Goal: Check status

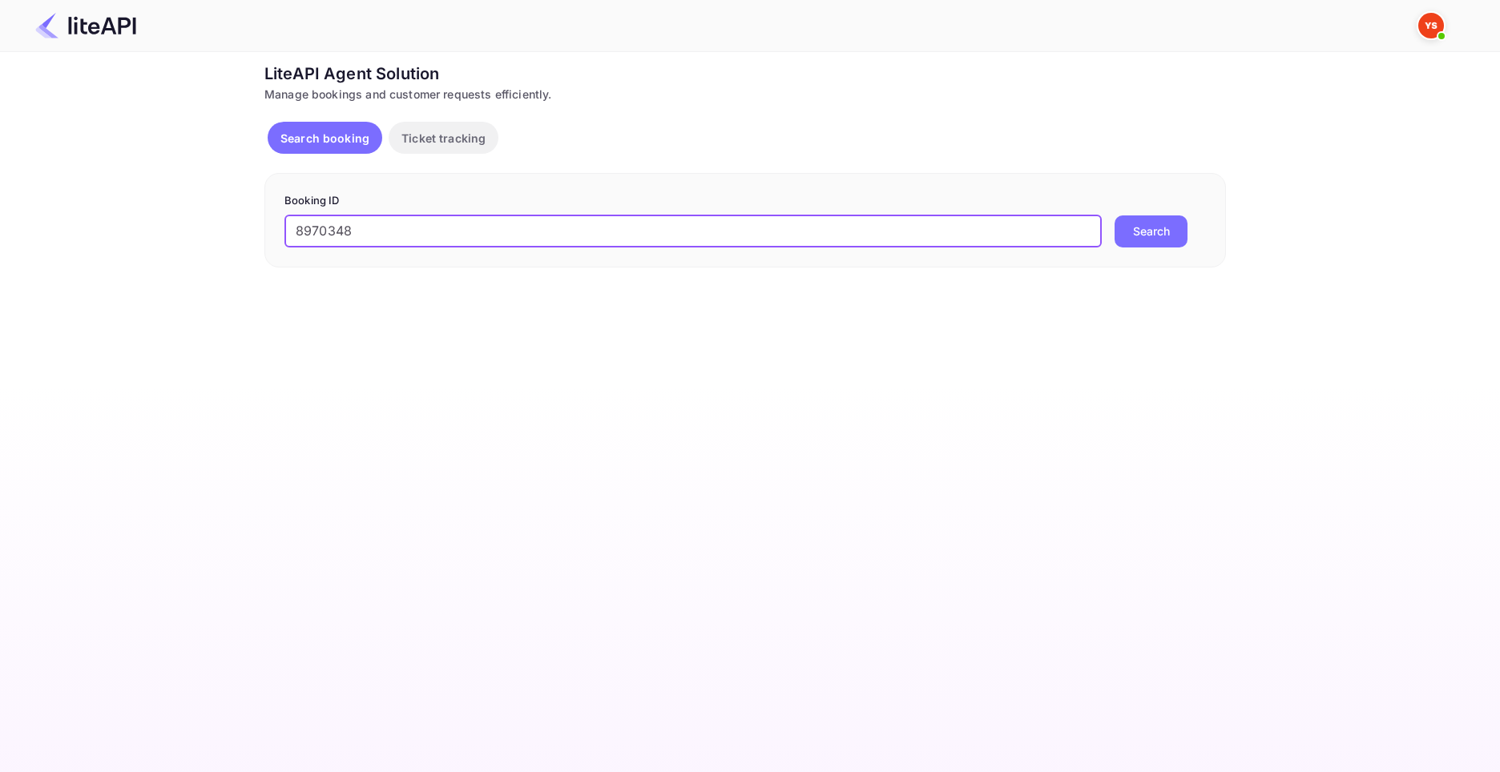
type input "8970348"
click at [1115, 216] on button "Search" at bounding box center [1151, 232] width 73 height 32
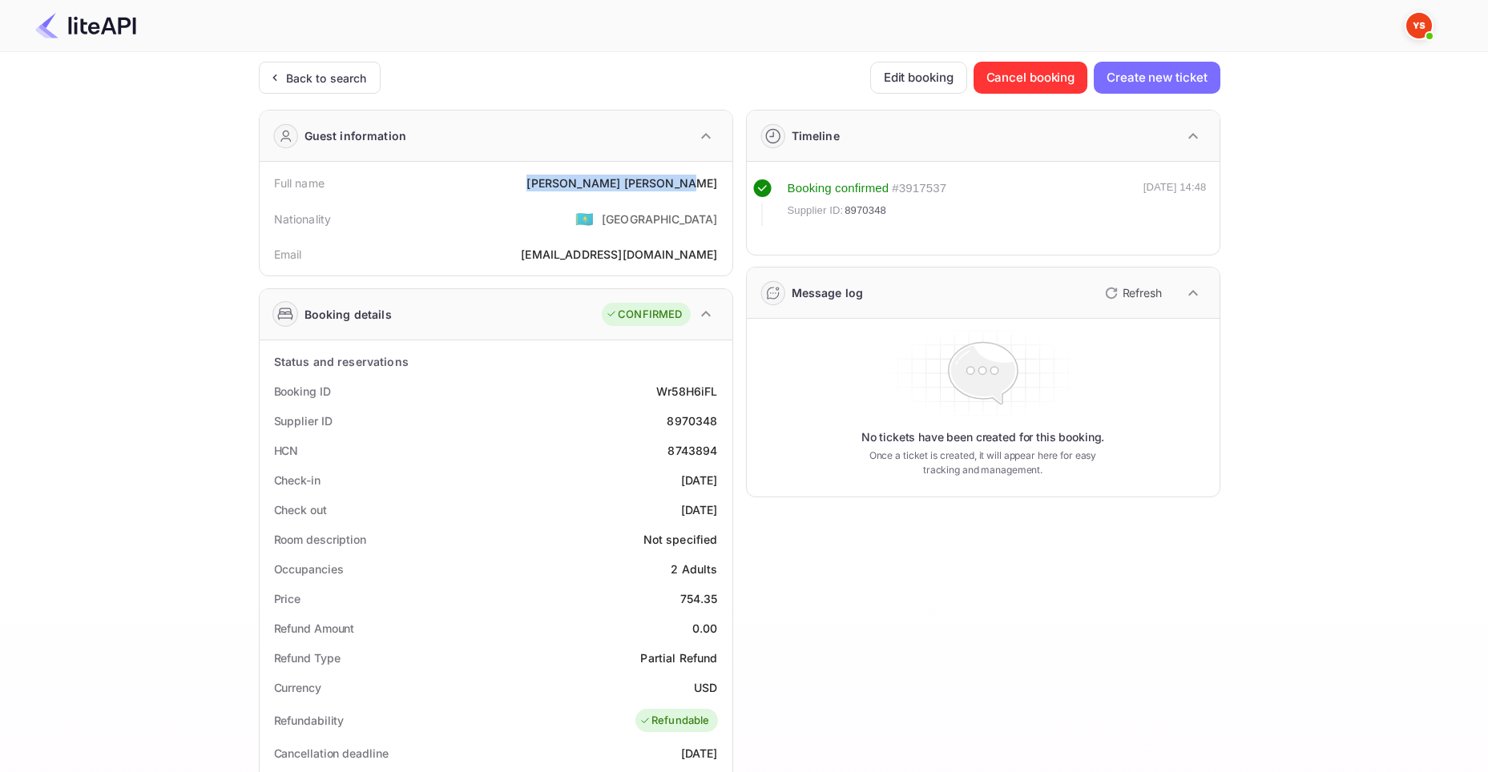
drag, startPoint x: 629, startPoint y: 182, endPoint x: 716, endPoint y: 186, distance: 87.4
click at [716, 186] on div "[PERSON_NAME]" at bounding box center [621, 183] width 191 height 17
copy div "[PERSON_NAME]"
drag, startPoint x: 683, startPoint y: 600, endPoint x: 718, endPoint y: 603, distance: 35.4
click at [718, 603] on div "Price 754.35" at bounding box center [496, 599] width 460 height 30
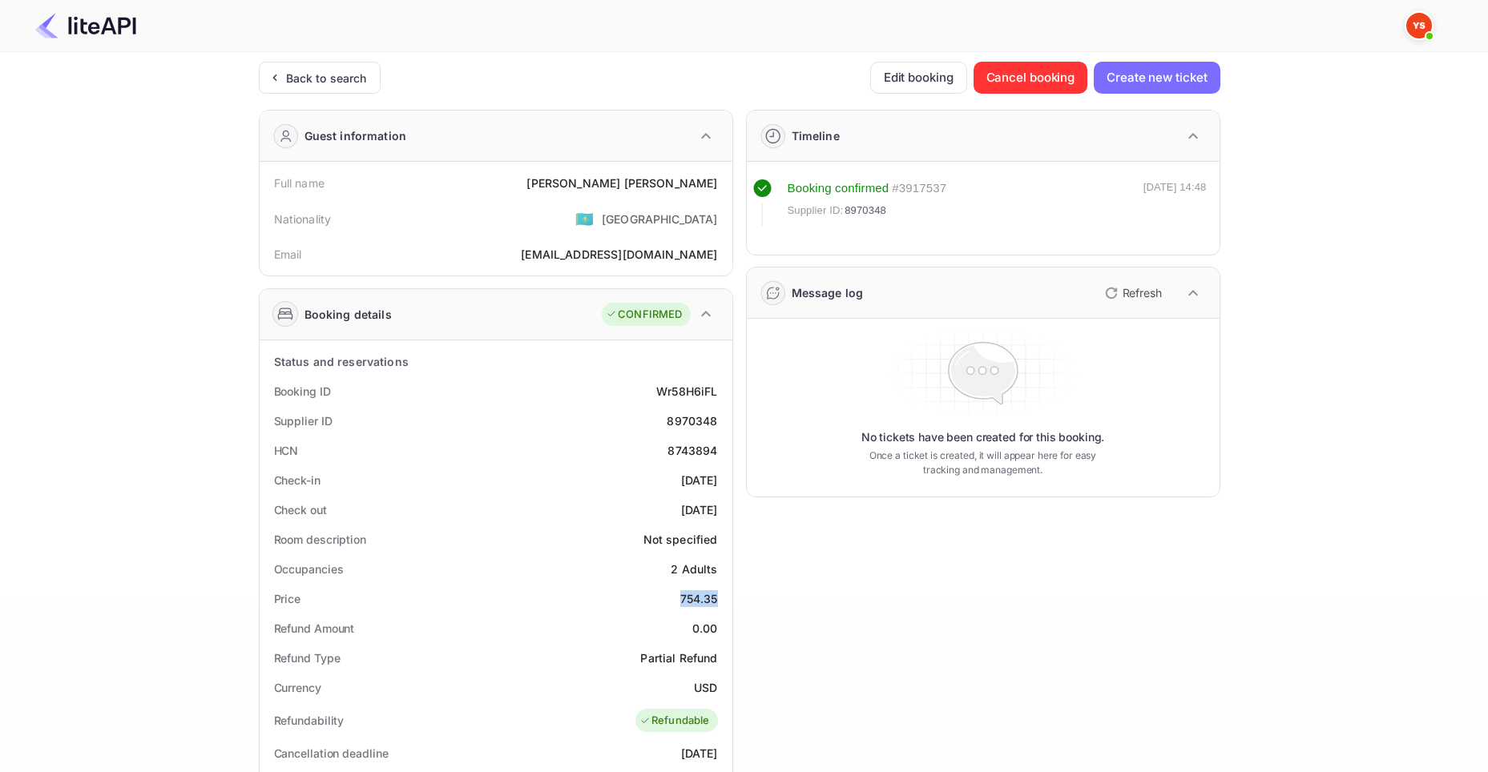
drag, startPoint x: 680, startPoint y: 603, endPoint x: 717, endPoint y: 603, distance: 36.9
click at [717, 603] on div "Price 754.35" at bounding box center [496, 599] width 460 height 30
copy div "754.35"
drag, startPoint x: 696, startPoint y: 688, endPoint x: 714, endPoint y: 688, distance: 17.6
click at [714, 688] on div "USD" at bounding box center [705, 688] width 23 height 17
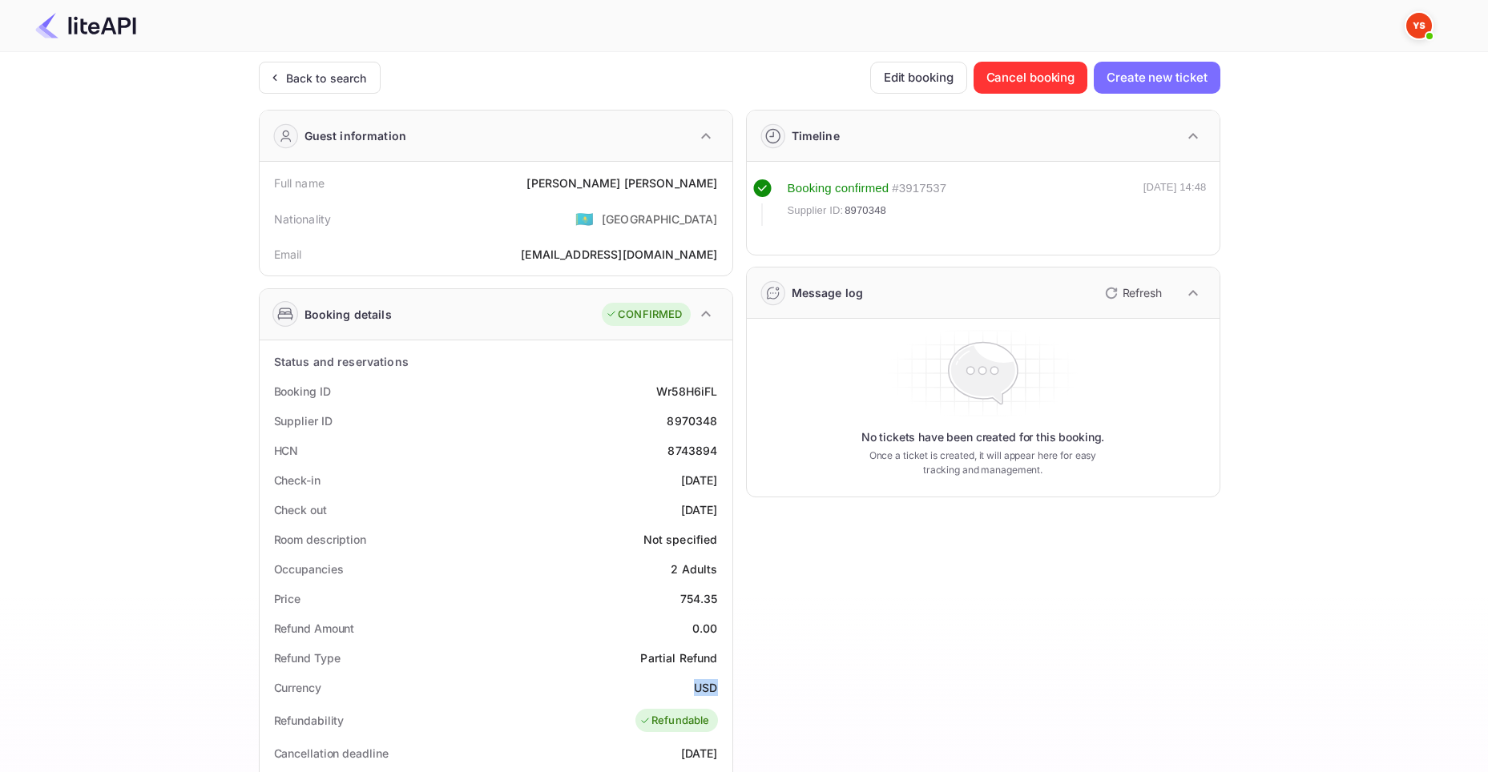
copy div "USD"
